Goal: Information Seeking & Learning: Learn about a topic

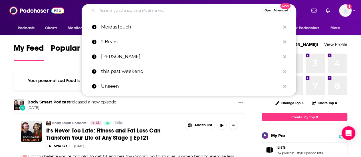
click at [139, 13] on input "Search podcasts, credits, & more..." at bounding box center [179, 10] width 165 height 9
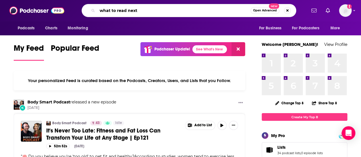
type input "what to read next"
click at [171, 5] on div "what to read next Open Advanced New" at bounding box center [189, 10] width 215 height 13
click at [171, 9] on input "what to read next" at bounding box center [173, 10] width 153 height 9
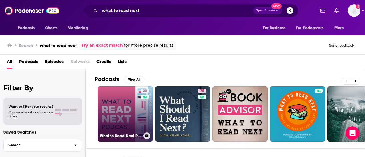
click at [120, 125] on link "20 What to Read Next Podcast l Book Recommendation Show" at bounding box center [125, 113] width 55 height 55
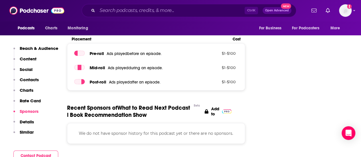
scroll to position [627, 0]
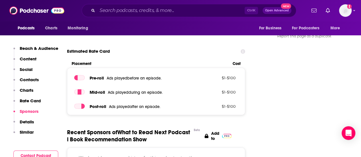
click at [25, 71] on p "Social" at bounding box center [26, 69] width 13 height 5
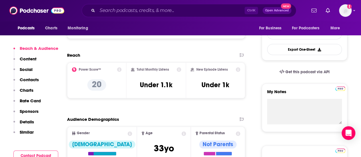
scroll to position [143, 0]
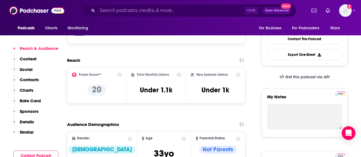
click at [23, 69] on p "Social" at bounding box center [26, 69] width 13 height 5
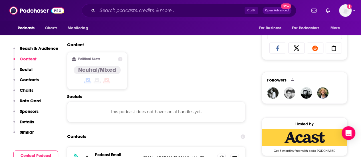
scroll to position [371, 0]
